Goal: Task Accomplishment & Management: Manage account settings

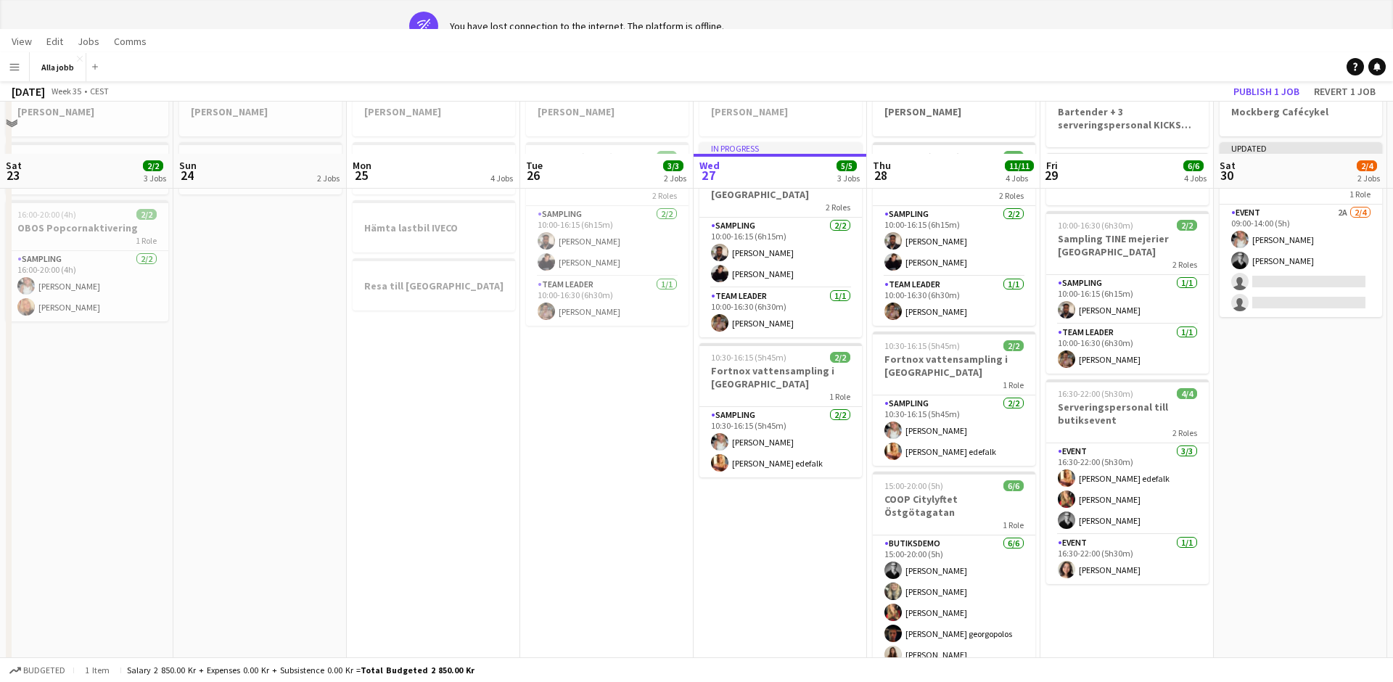
scroll to position [0, 642]
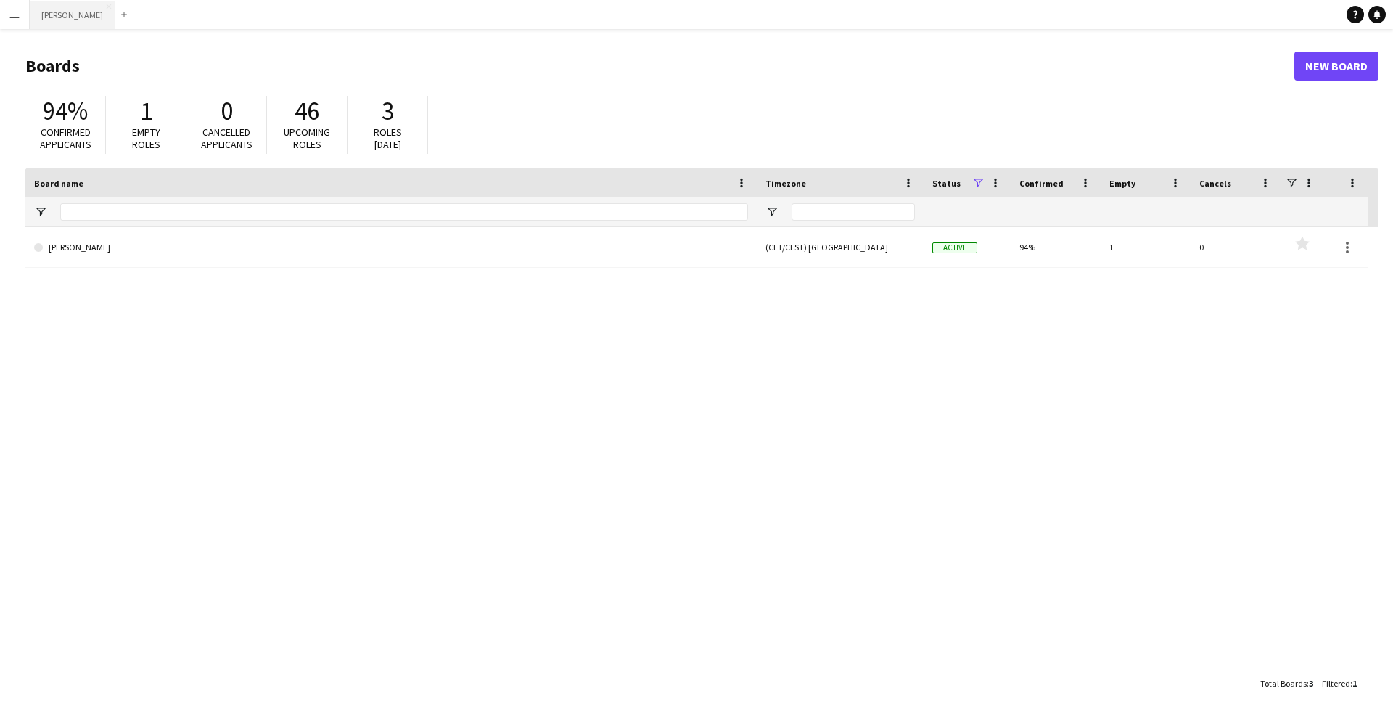
click at [54, 21] on button "Alla jobb Close" at bounding box center [73, 15] width 86 height 28
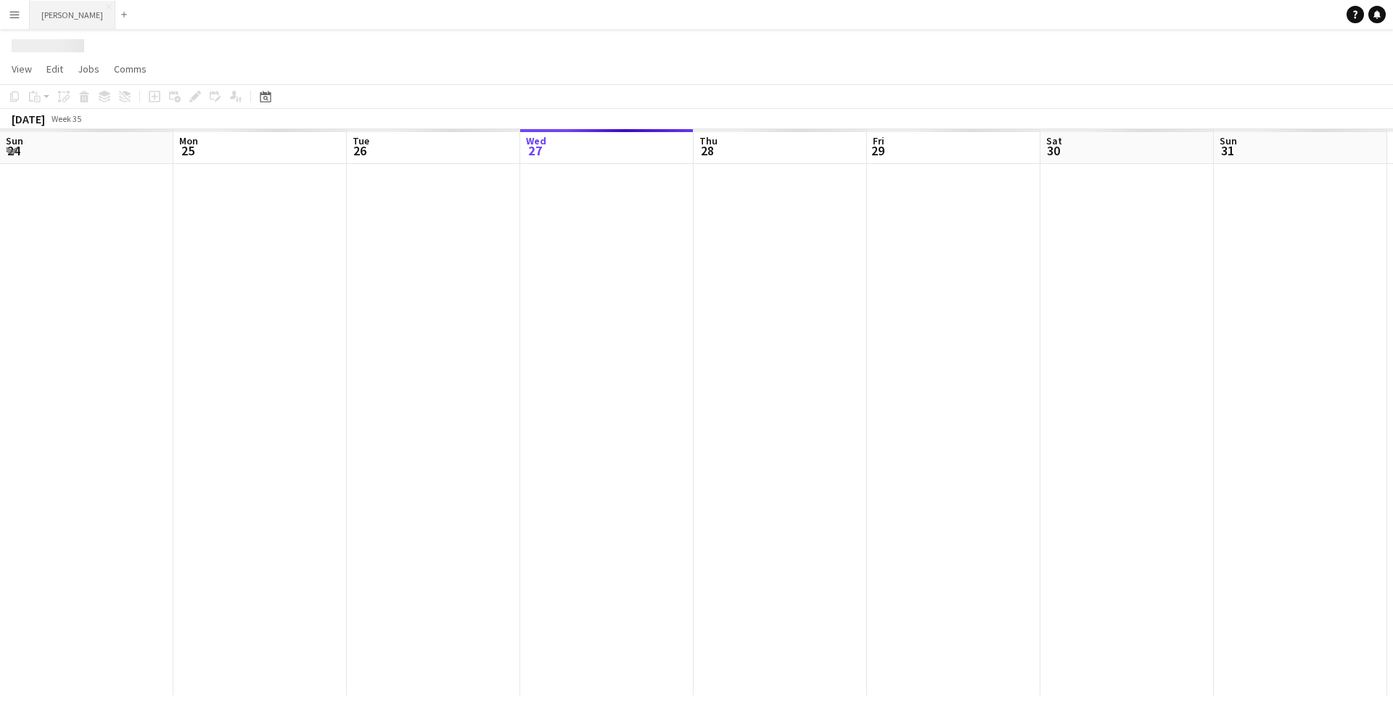
scroll to position [0, 347]
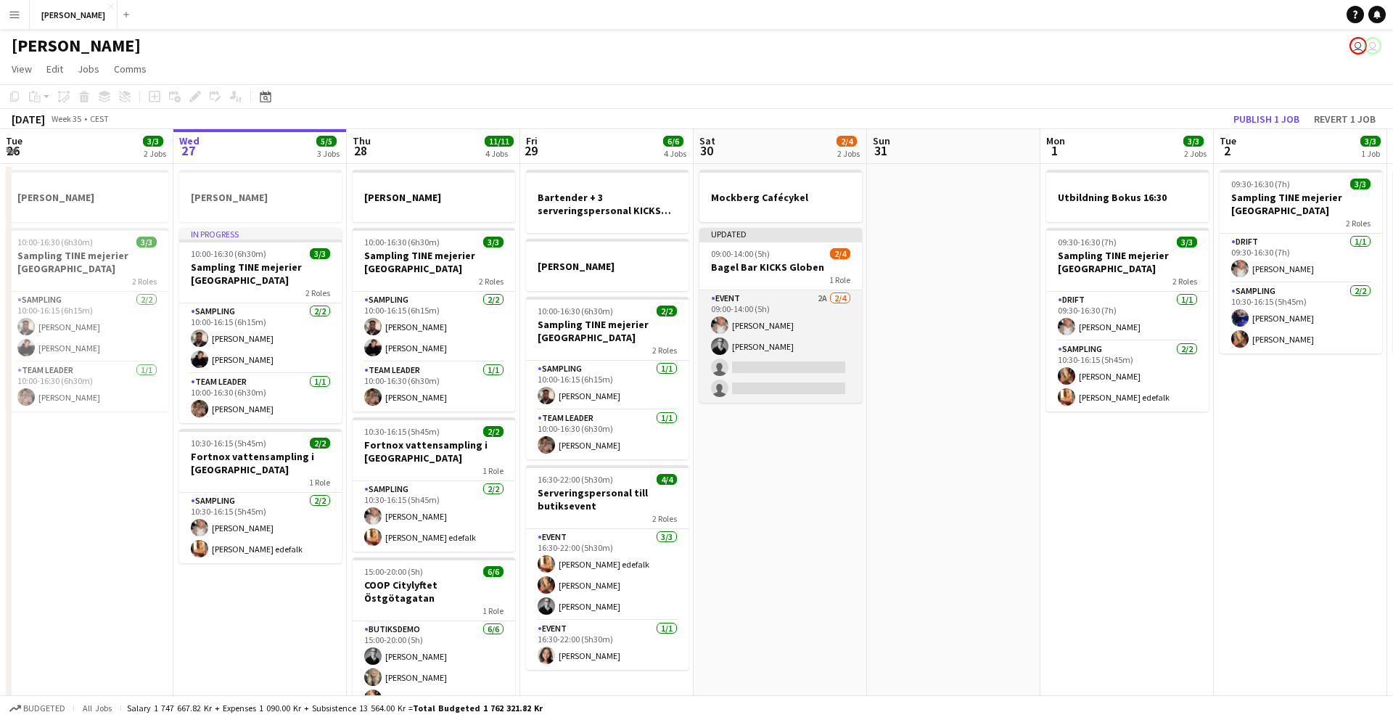
click at [758, 344] on app-card-role "Event 2A 2/4 09:00-14:00 (5h) Ida Malmborg Casper Lewin single-neutral-actions …" at bounding box center [781, 346] width 163 height 112
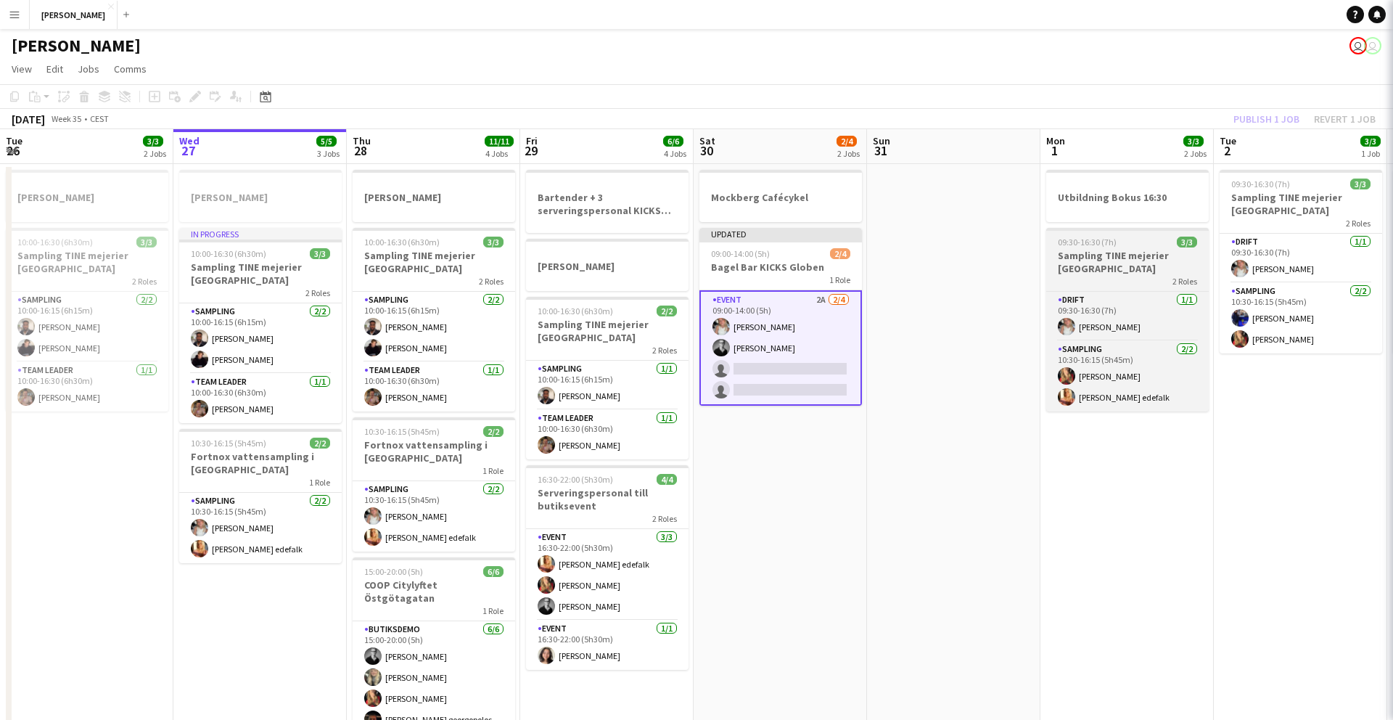
scroll to position [0, 346]
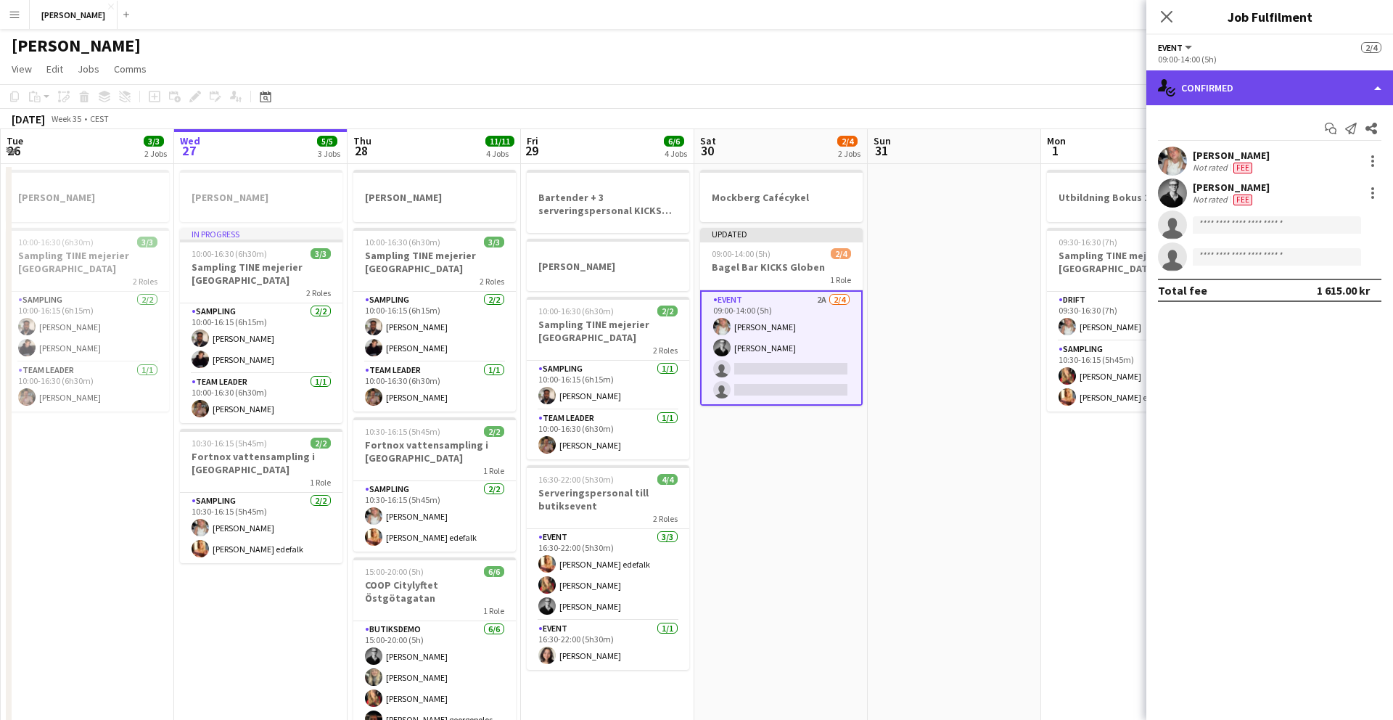
click at [1197, 102] on div "single-neutral-actions-check-2 Confirmed" at bounding box center [1270, 87] width 247 height 35
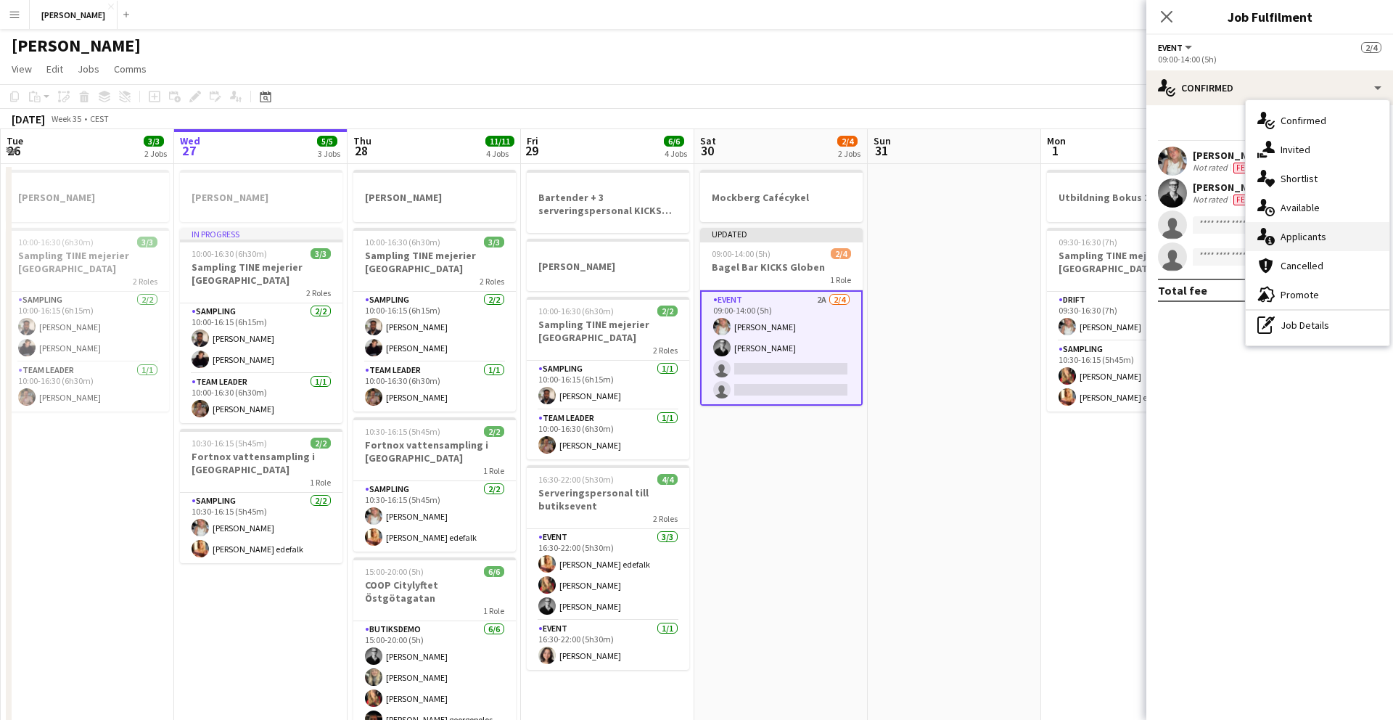
click at [1290, 230] on div "single-neutral-actions-information Applicants" at bounding box center [1318, 236] width 144 height 29
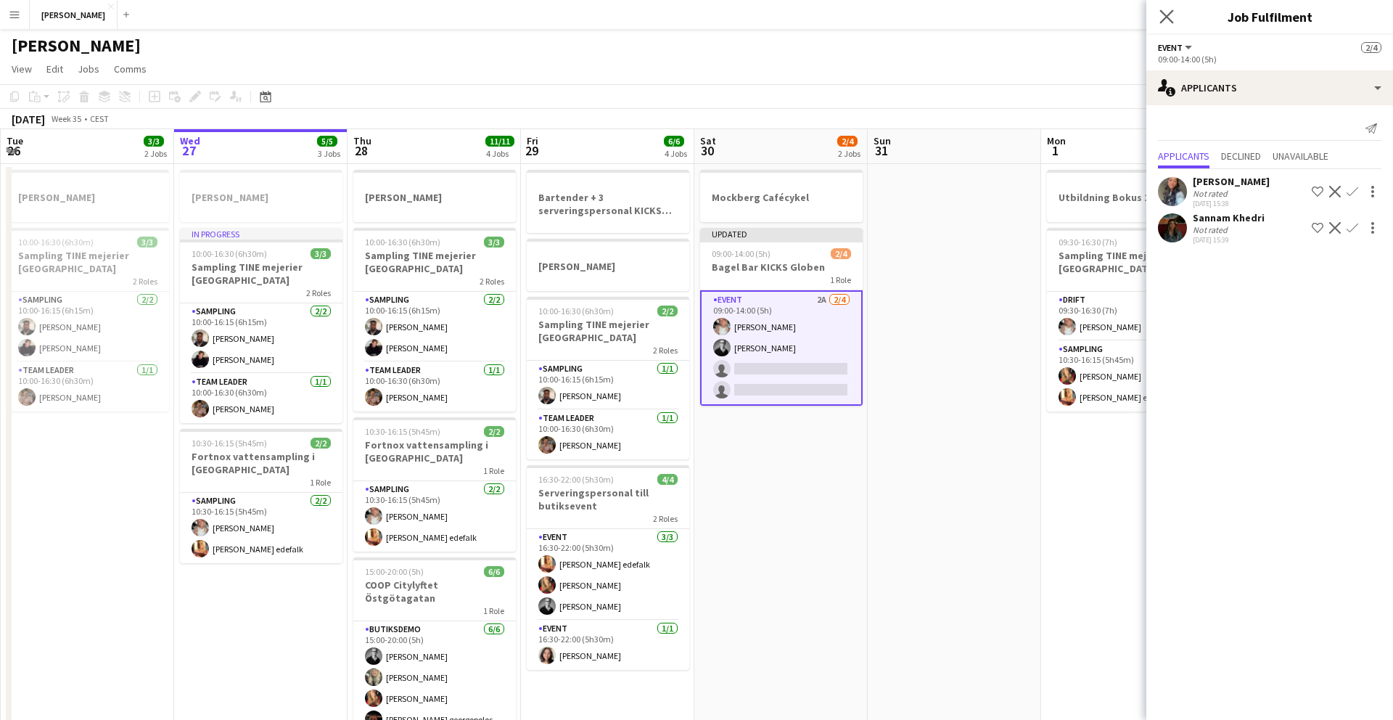
click at [1175, 22] on app-icon "Close pop-in" at bounding box center [1167, 17] width 21 height 21
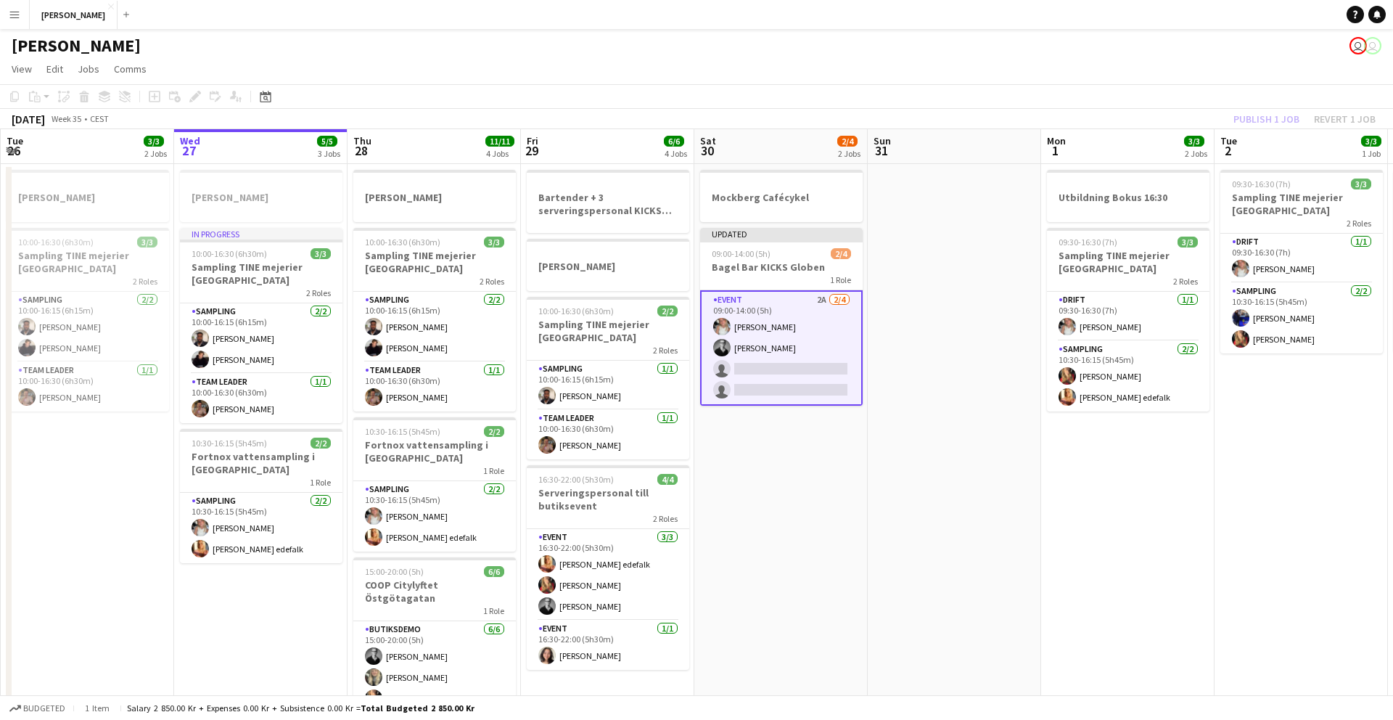
click at [868, 410] on app-date-cell at bounding box center [954, 483] width 173 height 639
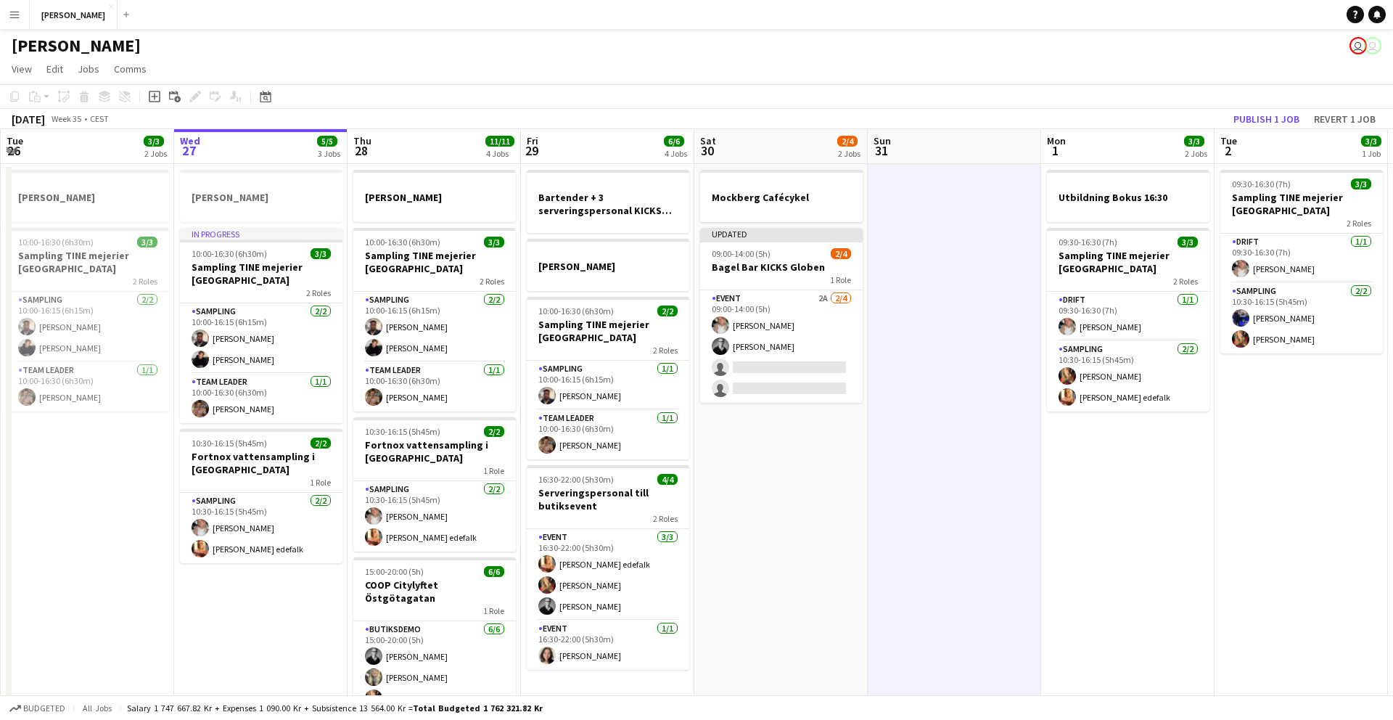
click at [819, 438] on app-date-cell "Mockberg Cafécykel Updated 09:00-14:00 (5h) 2/4 Bagel Bar KICKS Globen 1 Role E…" at bounding box center [781, 483] width 173 height 639
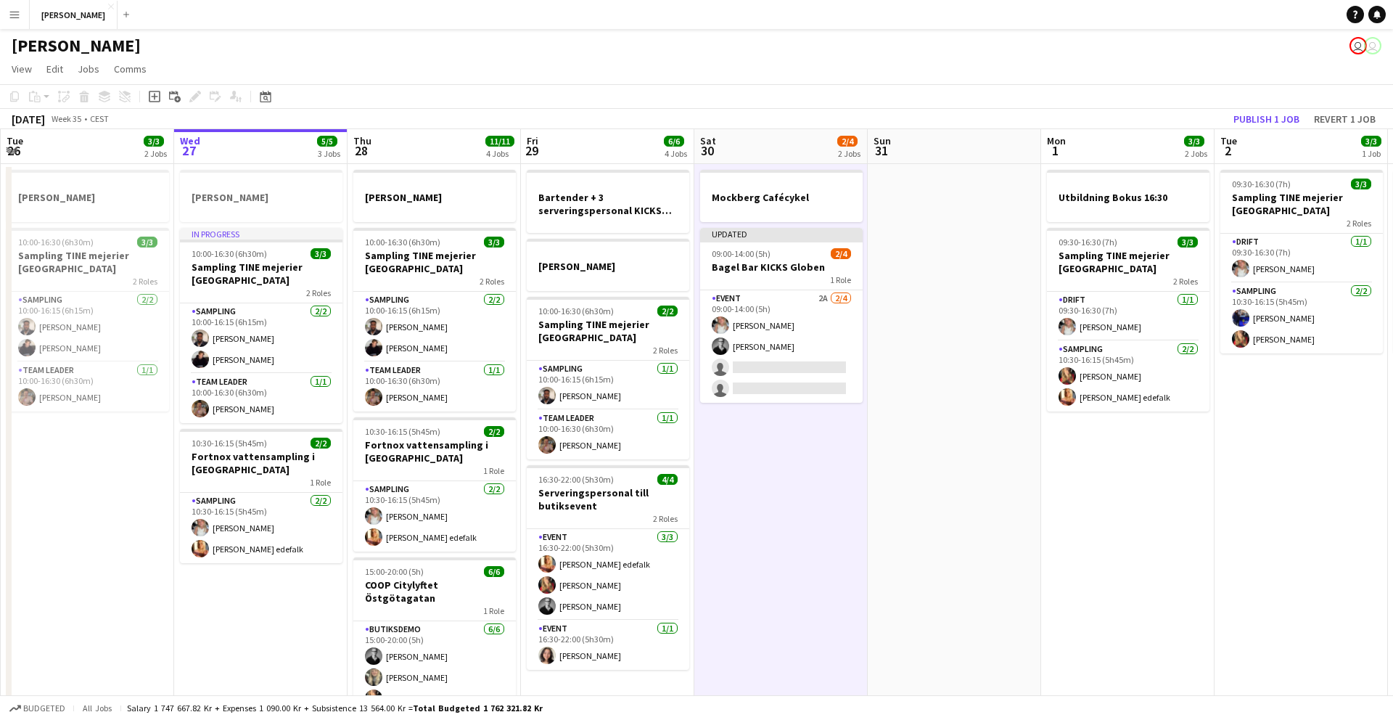
click at [798, 486] on app-date-cell "Mockberg Cafécykel Updated 09:00-14:00 (5h) 2/4 Bagel Bar KICKS Globen 1 Role E…" at bounding box center [781, 483] width 173 height 639
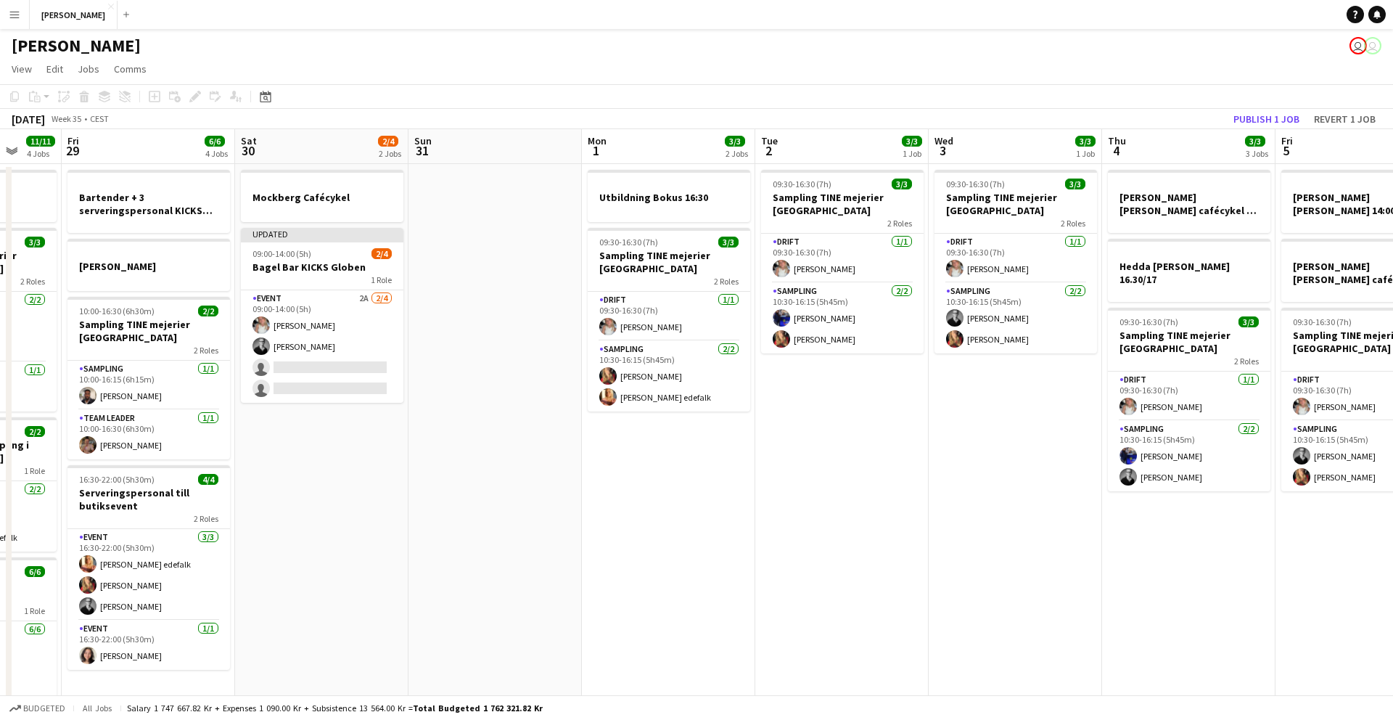
scroll to position [0, 744]
